Goal: Navigation & Orientation: Understand site structure

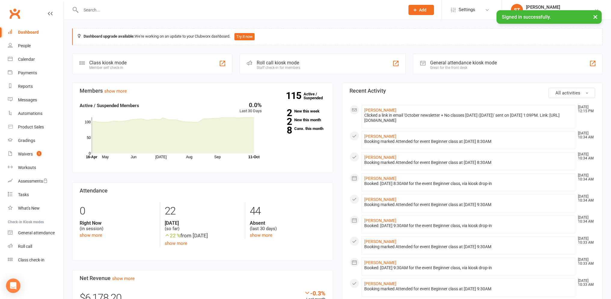
click at [123, 9] on input "text" at bounding box center [239, 10] width 321 height 8
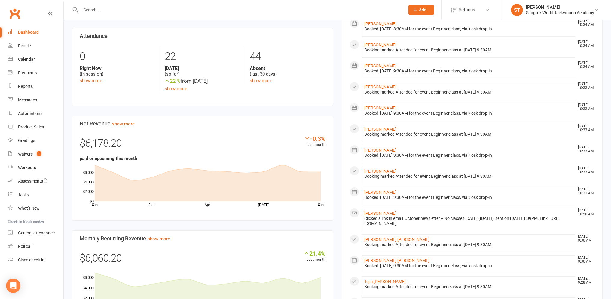
scroll to position [174, 0]
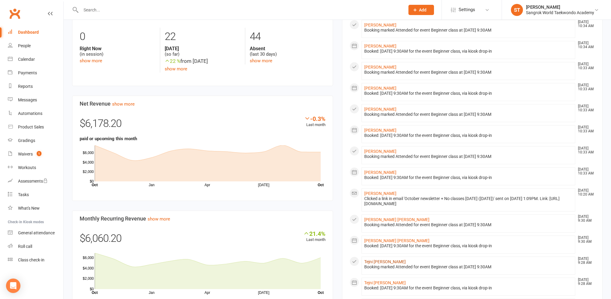
click at [382, 262] on link "Tejni [PERSON_NAME]" at bounding box center [384, 261] width 41 height 5
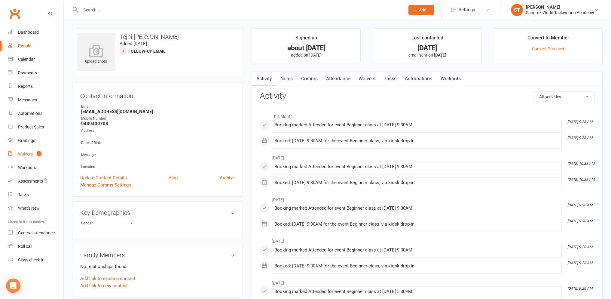
click at [22, 152] on div "Waivers" at bounding box center [25, 153] width 15 height 5
click at [127, 13] on input "text" at bounding box center [239, 10] width 321 height 8
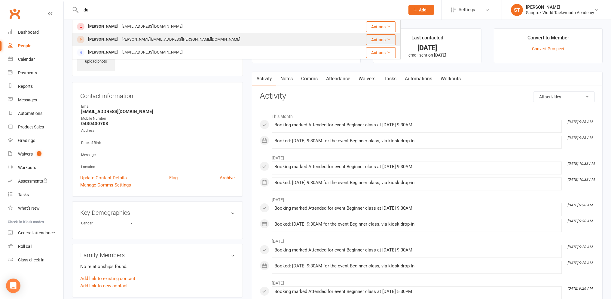
type input "d"
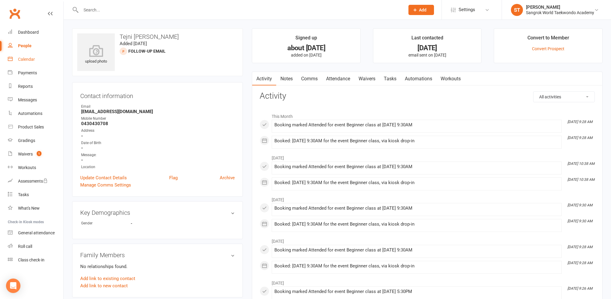
click at [28, 62] on link "Calendar" at bounding box center [36, 60] width 56 height 14
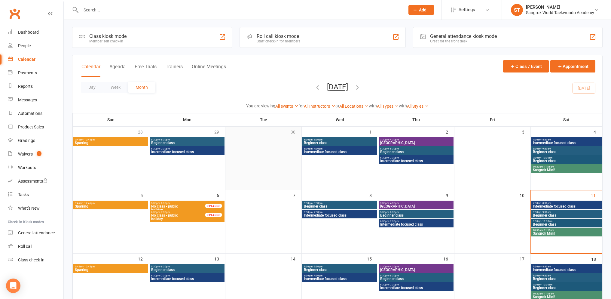
scroll to position [2, 0]
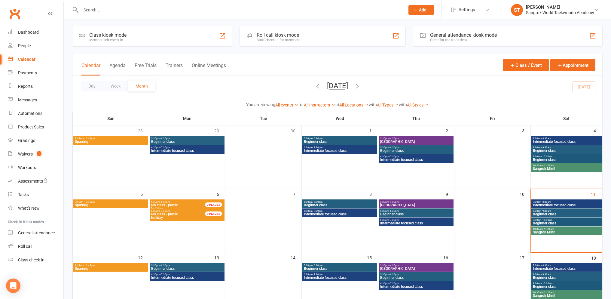
click at [554, 169] on span "Sangrok Mini!" at bounding box center [566, 169] width 68 height 4
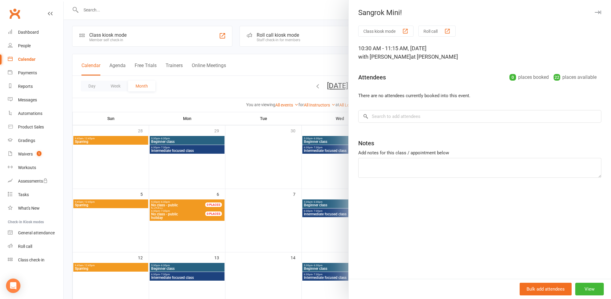
click at [254, 58] on div at bounding box center [337, 149] width 547 height 299
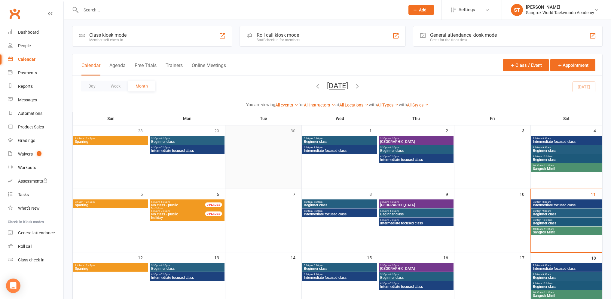
scroll to position [0, 0]
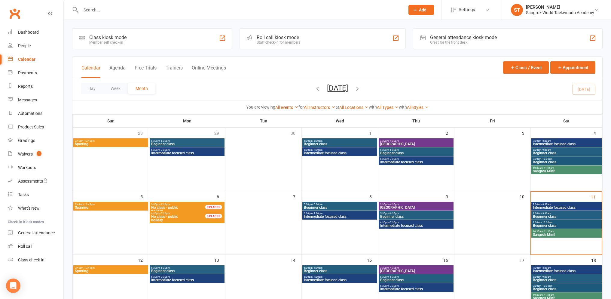
click at [314, 86] on icon "button" at bounding box center [317, 88] width 7 height 7
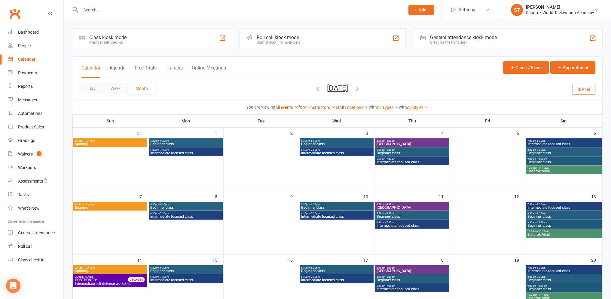
click at [547, 169] on span "Sangrok Mini!" at bounding box center [563, 171] width 73 height 4
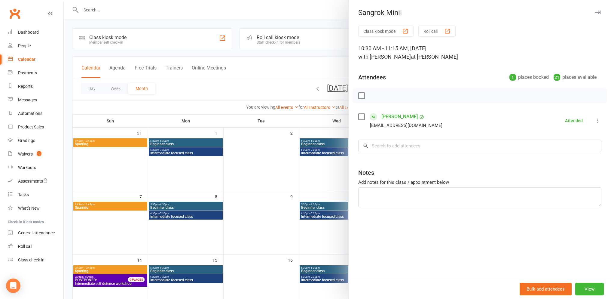
click at [263, 65] on div at bounding box center [337, 149] width 547 height 299
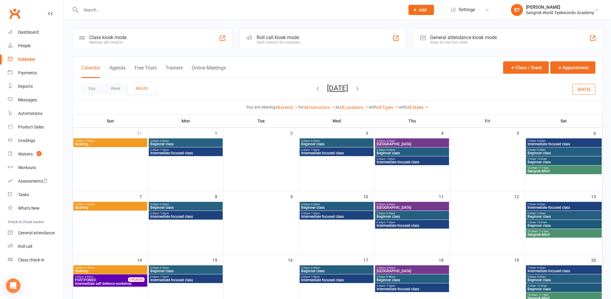
click at [538, 233] on span "Sangrok Mini!" at bounding box center [563, 235] width 73 height 4
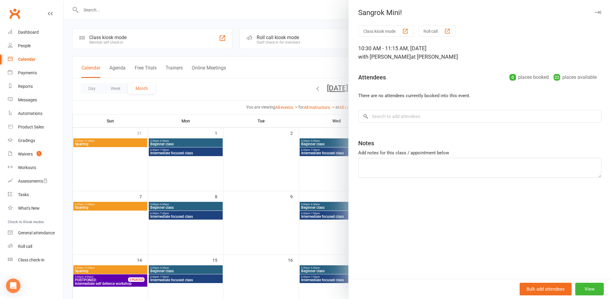
click at [328, 15] on div at bounding box center [337, 149] width 547 height 299
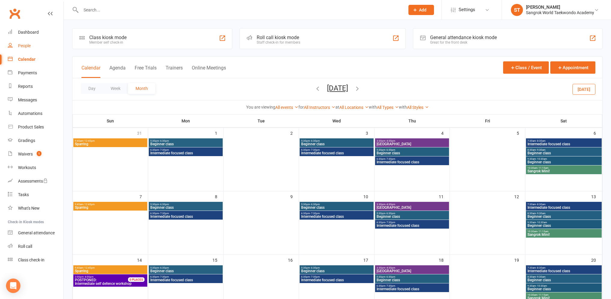
click at [28, 46] on div "People" at bounding box center [24, 45] width 13 height 5
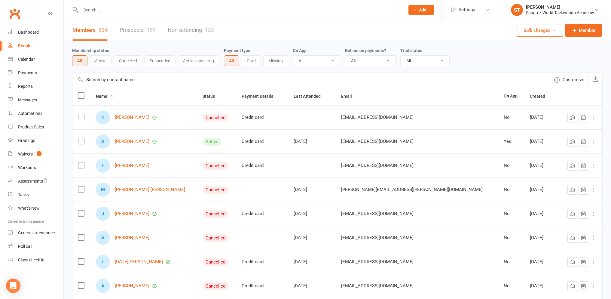
click at [100, 63] on button "Active" at bounding box center [101, 60] width 22 height 11
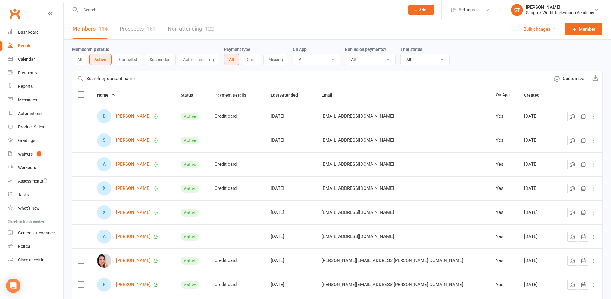
scroll to position [102, 0]
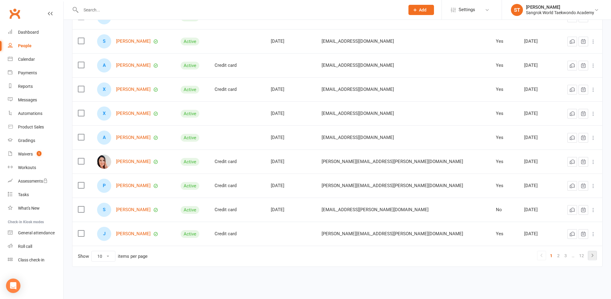
click at [590, 254] on icon at bounding box center [592, 254] width 7 height 7
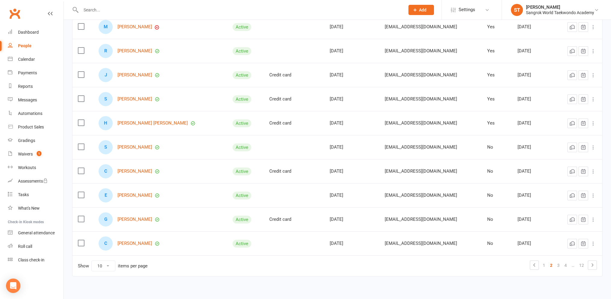
scroll to position [26, 0]
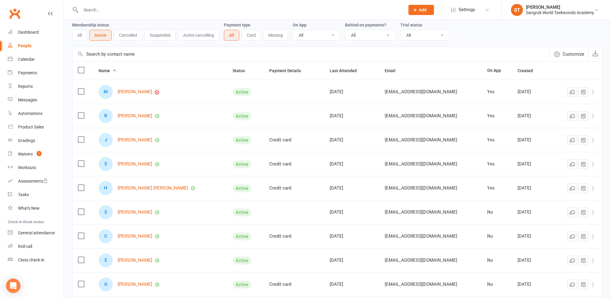
click at [110, 73] on span "Name" at bounding box center [108, 70] width 18 height 5
click at [95, 83] on link "First name A-Z" at bounding box center [83, 85] width 59 height 12
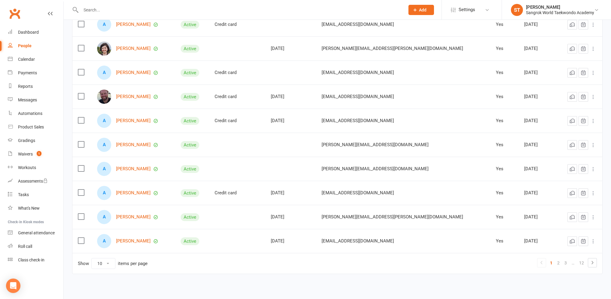
scroll to position [102, 0]
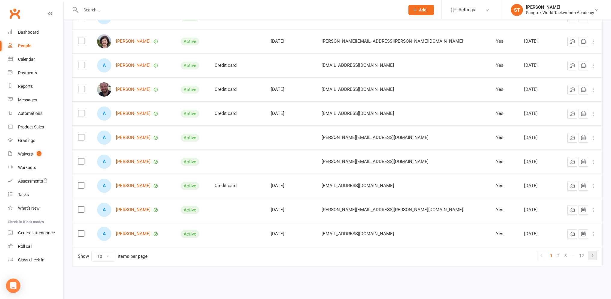
click at [592, 254] on icon at bounding box center [592, 254] width 2 height 3
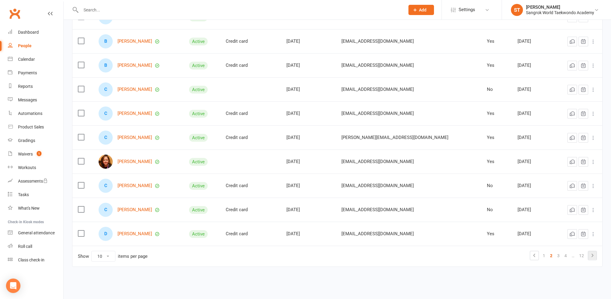
click at [592, 254] on icon at bounding box center [592, 254] width 2 height 3
